Goal: Communication & Community: Answer question/provide support

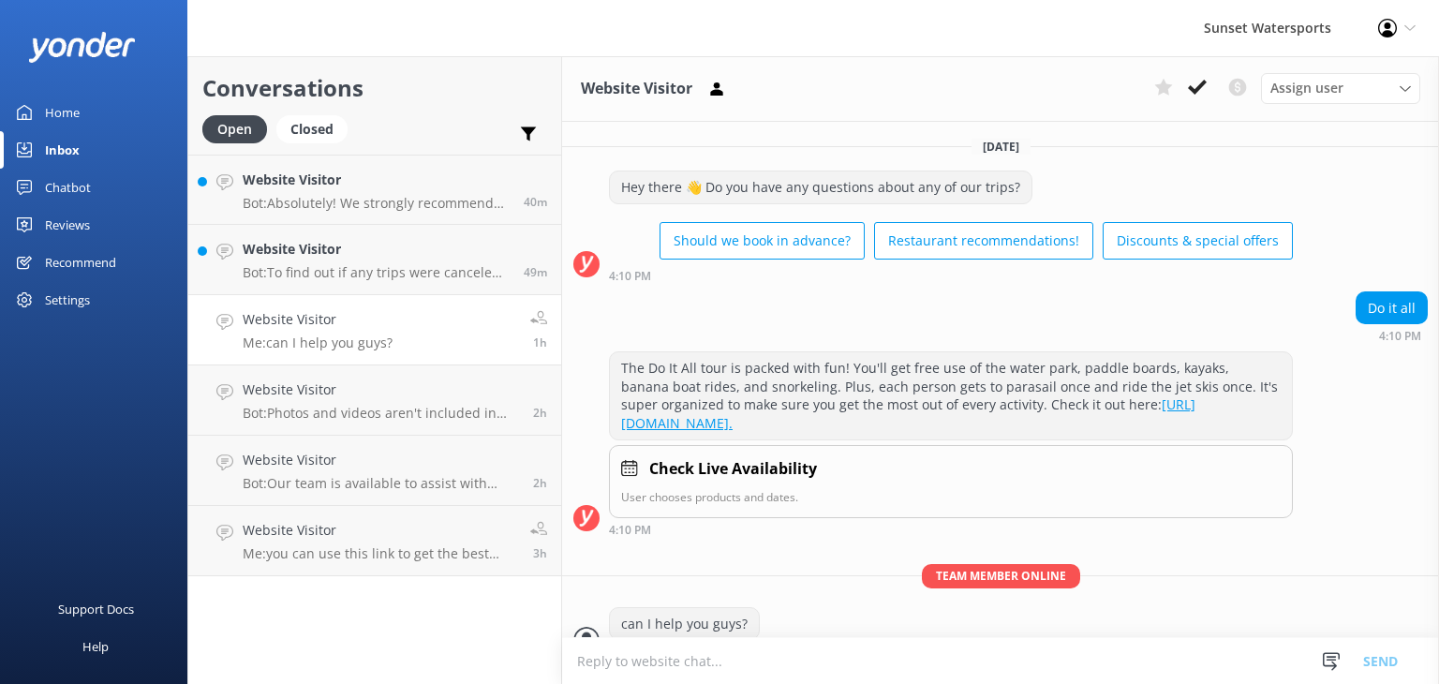
scroll to position [46, 0]
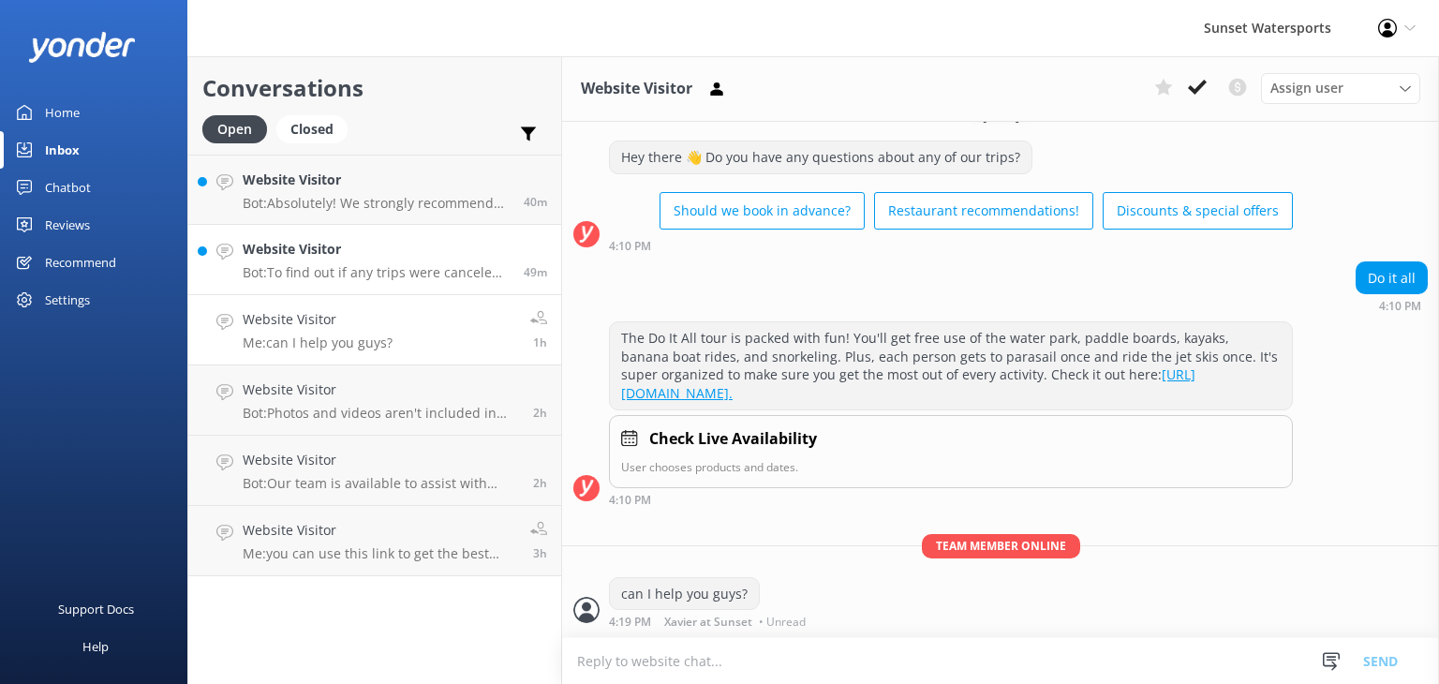
click at [375, 264] on p "Bot: To find out if any trips were canceled [DATE], please call our office at […" at bounding box center [376, 272] width 267 height 17
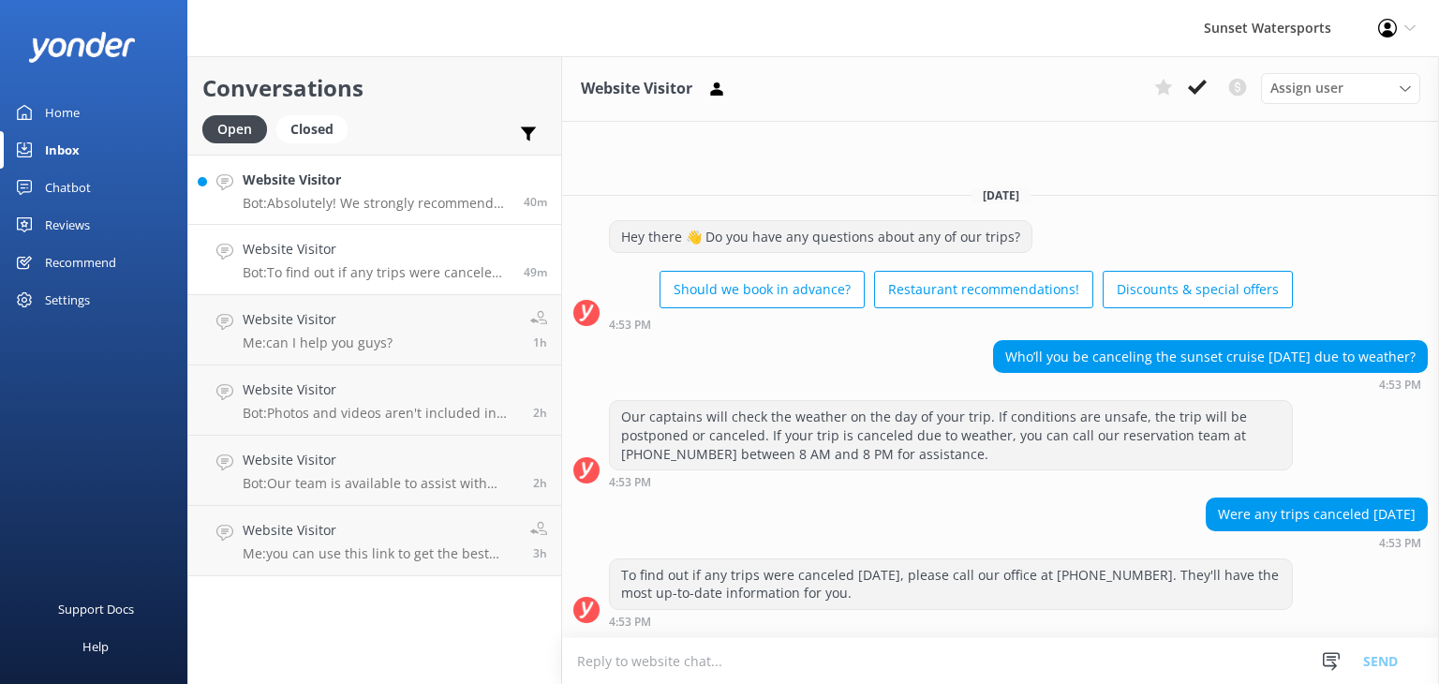
click at [404, 199] on p "Bot: Absolutely! We strongly recommend booking in advance since our tours tend …" at bounding box center [376, 203] width 267 height 17
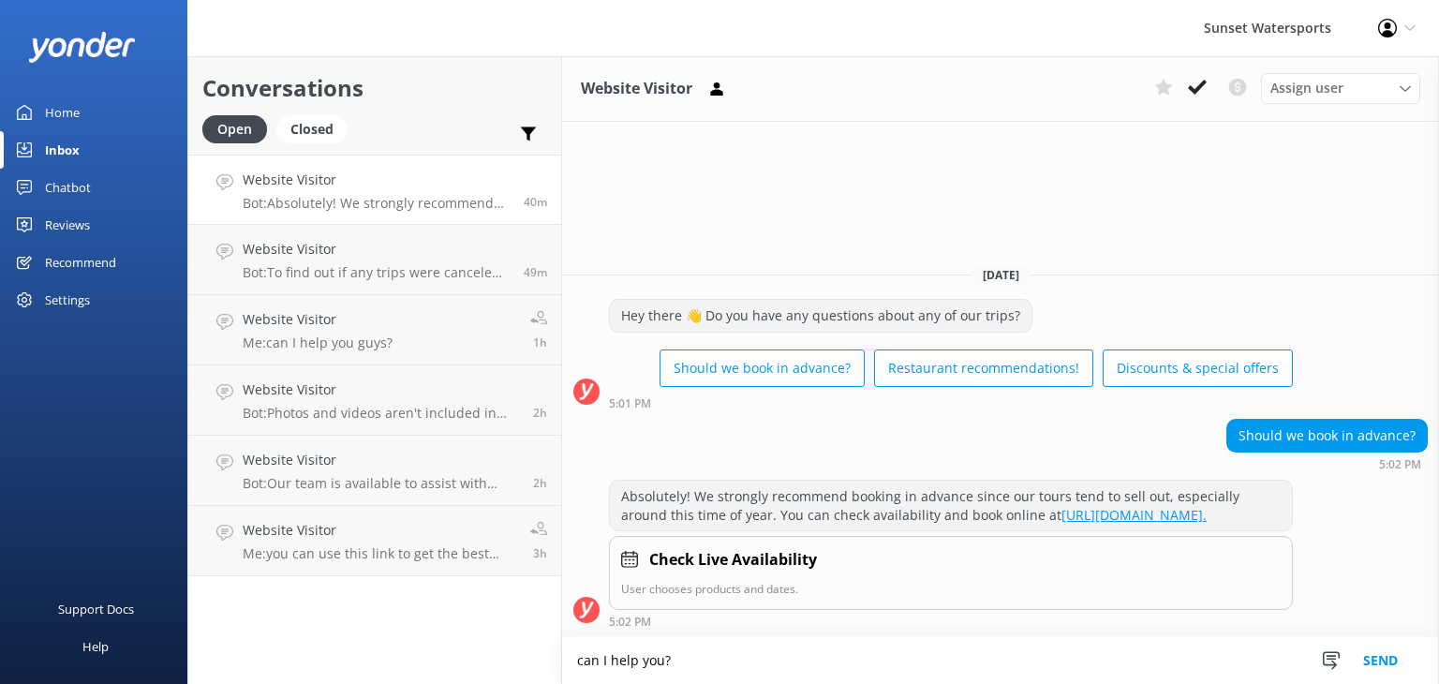
type textarea "can I help you?"
click at [1385, 666] on button "Send" at bounding box center [1380, 660] width 70 height 47
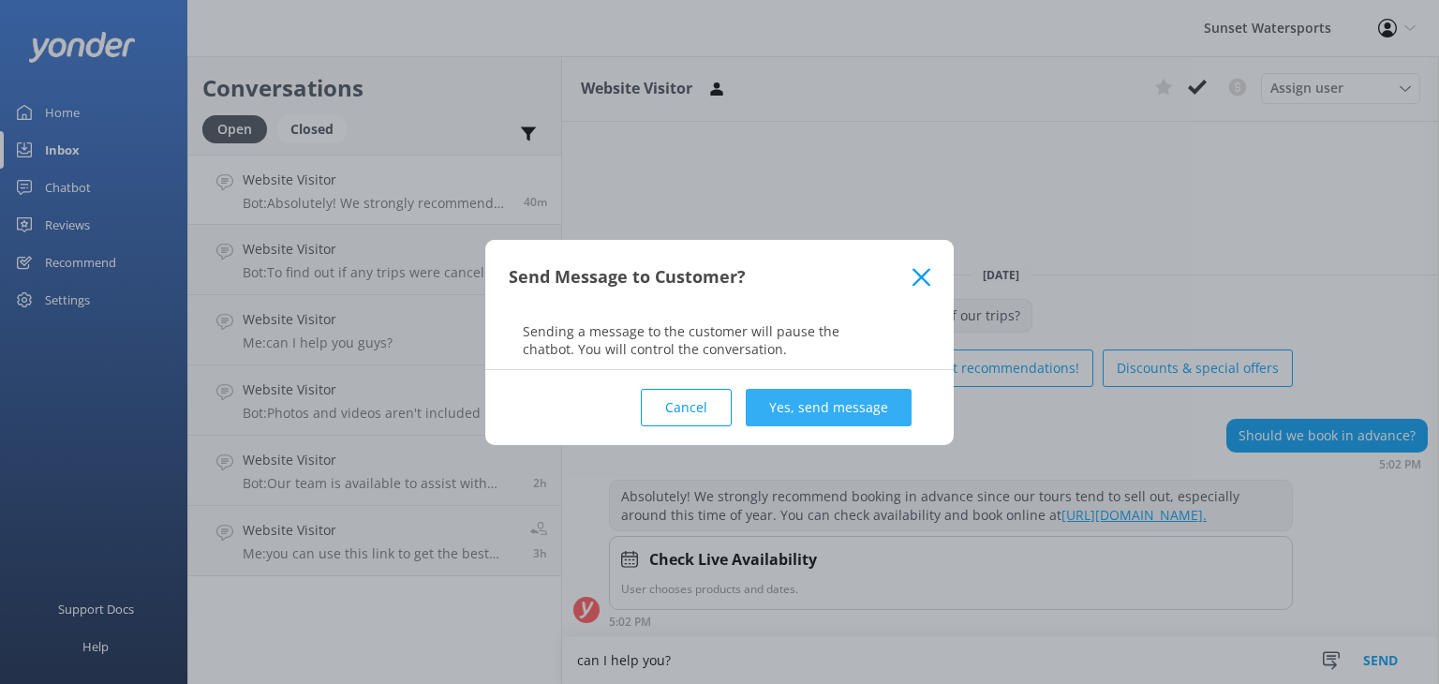
click at [846, 406] on button "Yes, send message" at bounding box center [829, 407] width 166 height 37
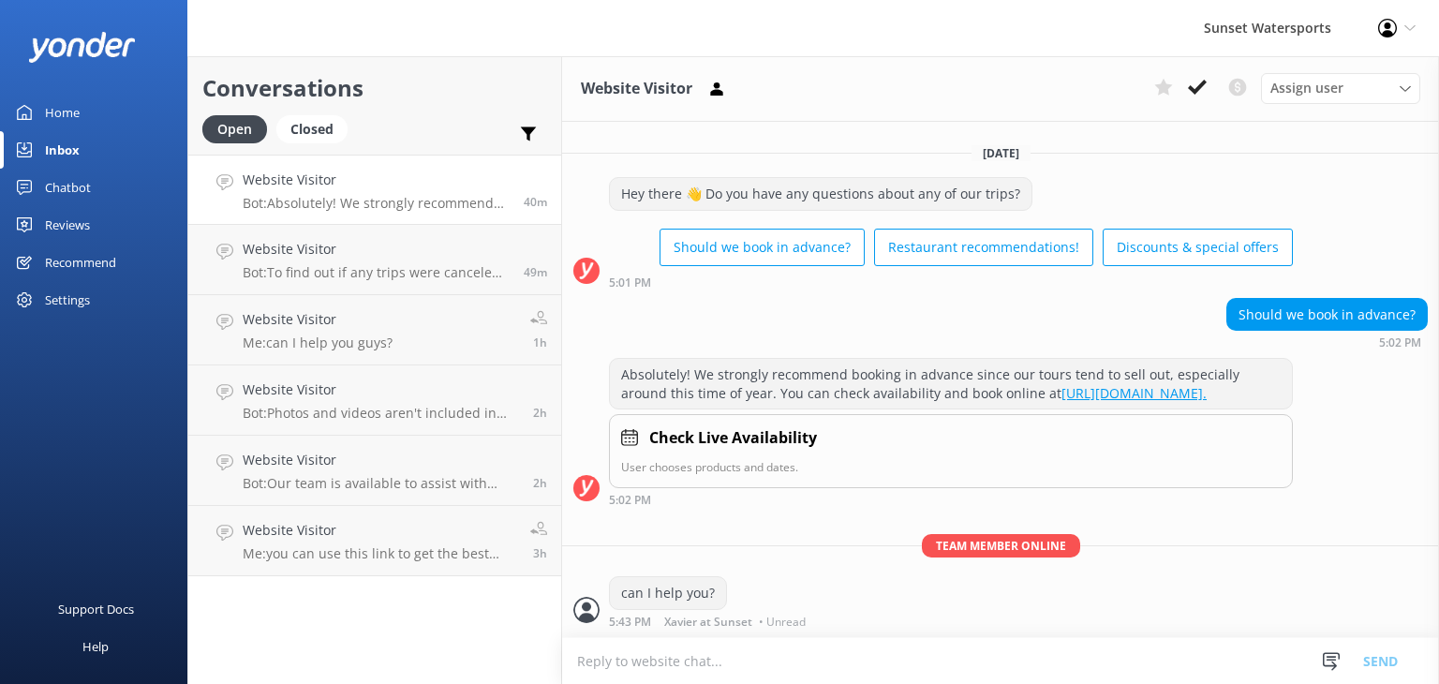
scroll to position [9, 0]
click at [73, 151] on div "Inbox" at bounding box center [62, 149] width 35 height 37
